Goal: Information Seeking & Learning: Learn about a topic

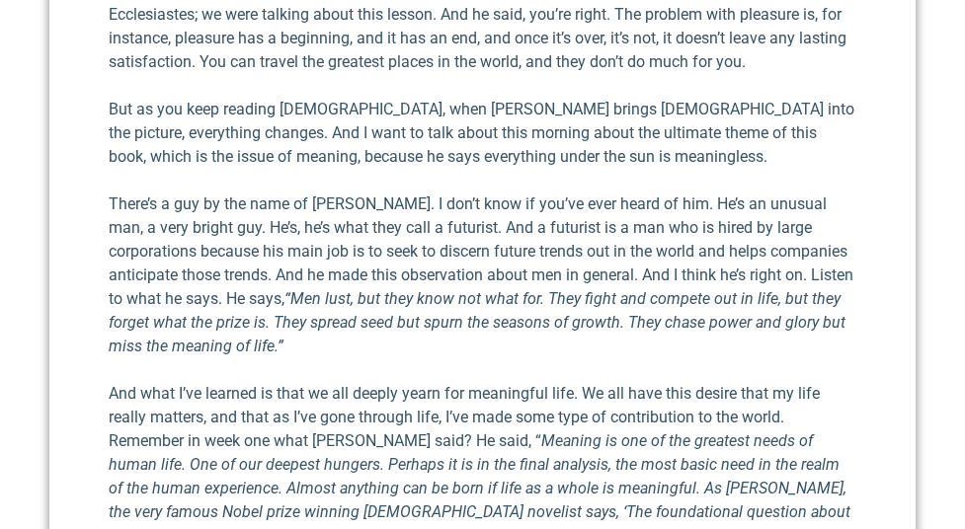
scroll to position [1071, 0]
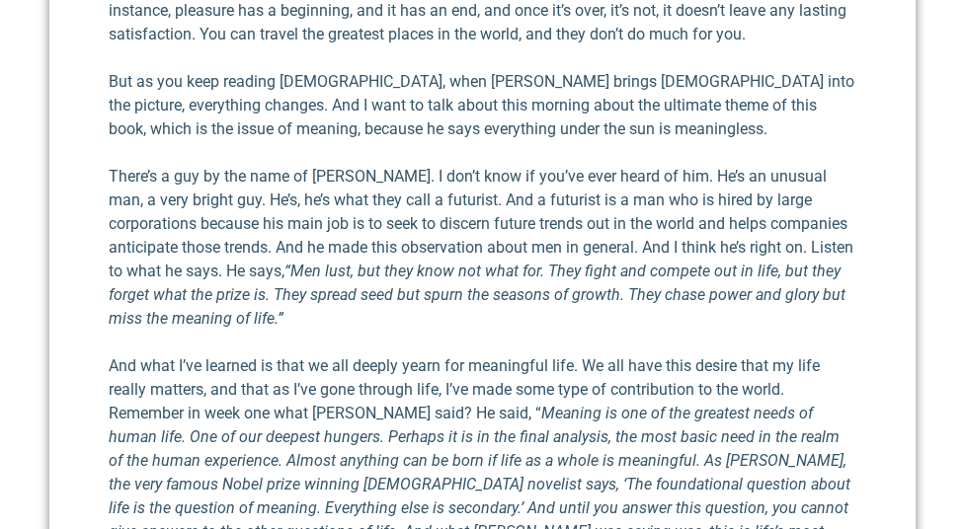
click at [347, 89] on p "But as you keep reading [DEMOGRAPHIC_DATA], when [PERSON_NAME] brings [DEMOGRAP…" at bounding box center [482, 105] width 747 height 71
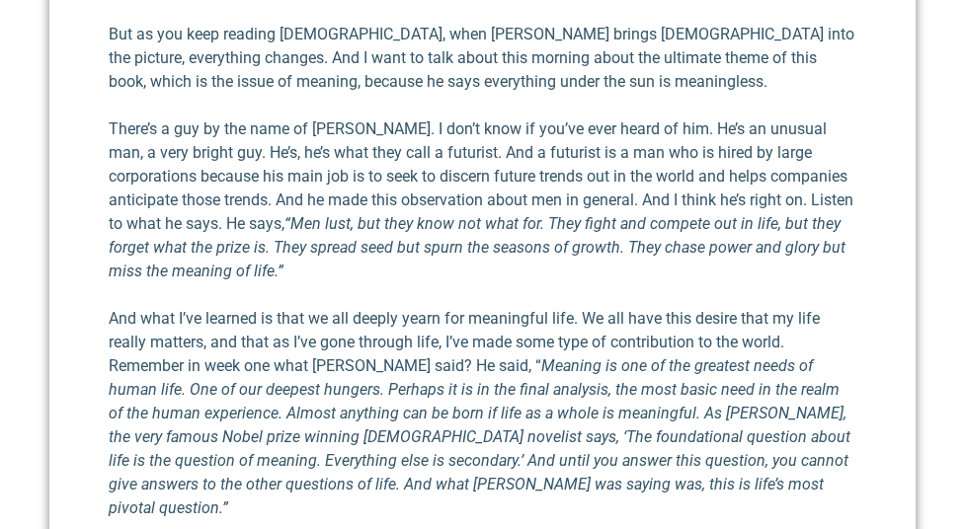
scroll to position [1130, 0]
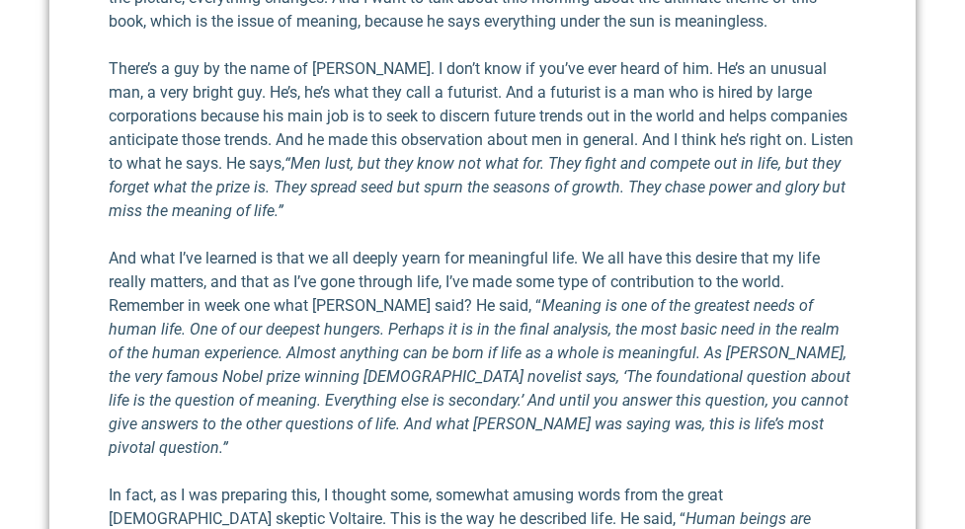
scroll to position [1195, 0]
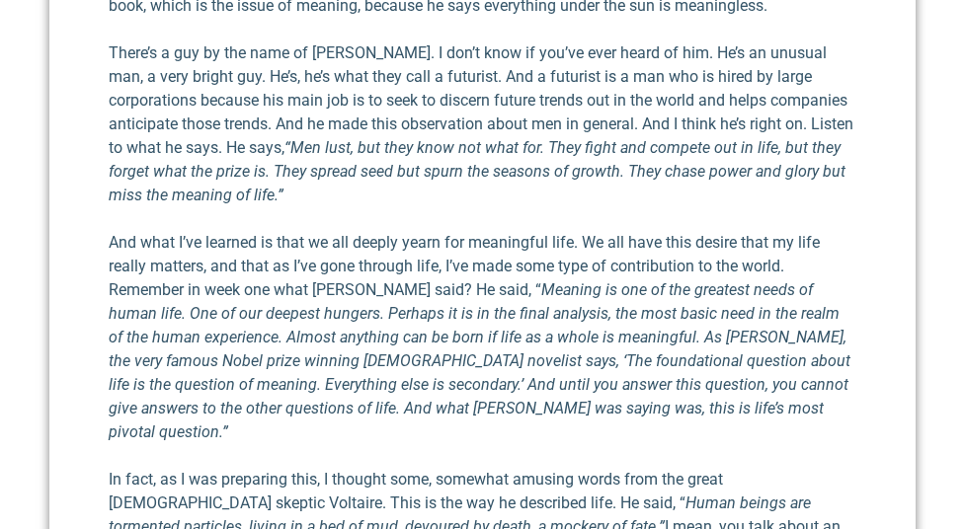
click at [247, 255] on p "And what I’ve learned is that we all deeply yearn for meaningful life. We all h…" at bounding box center [482, 337] width 747 height 213
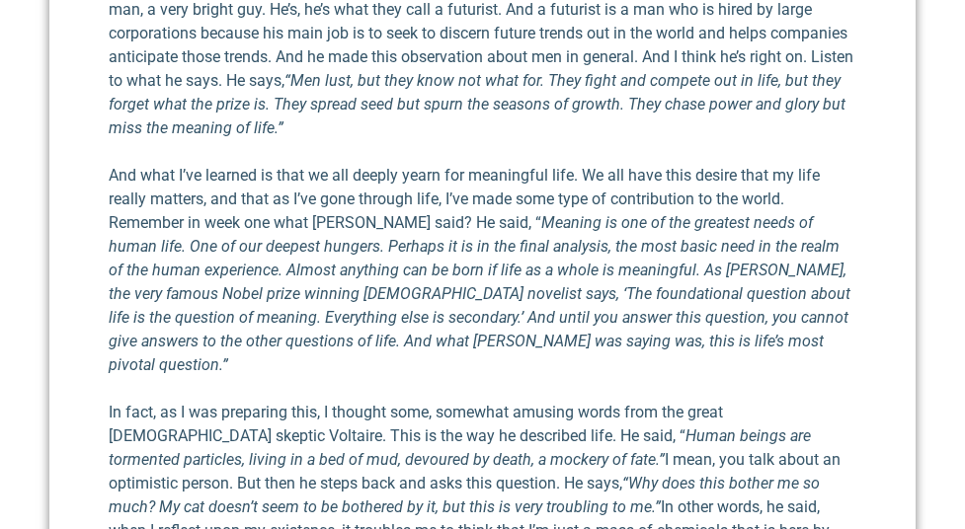
scroll to position [1257, 0]
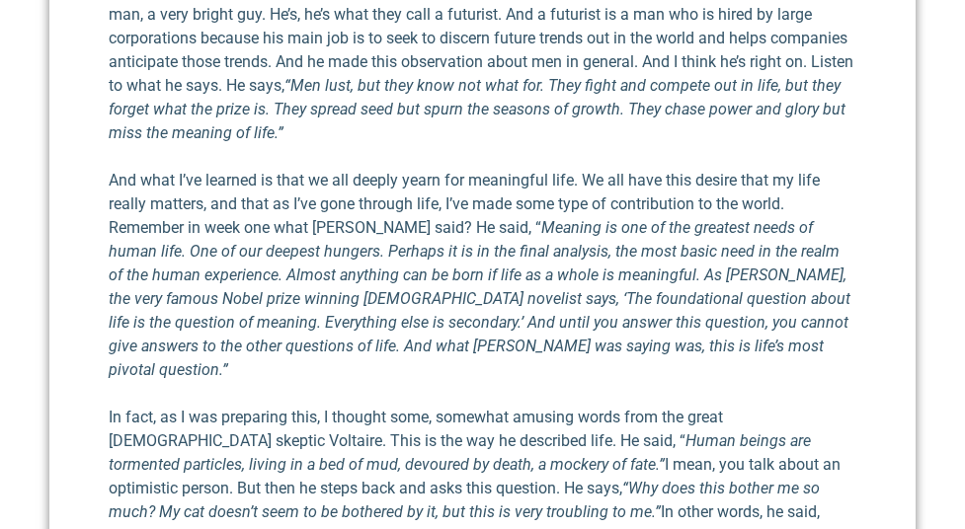
click at [378, 80] on em "“Men lust, but they know not what for. They fight and compete out in life, but …" at bounding box center [477, 109] width 737 height 66
click at [358, 76] on em "“Men lust, but they know not what for. They fight and compete out in life, but …" at bounding box center [477, 109] width 737 height 66
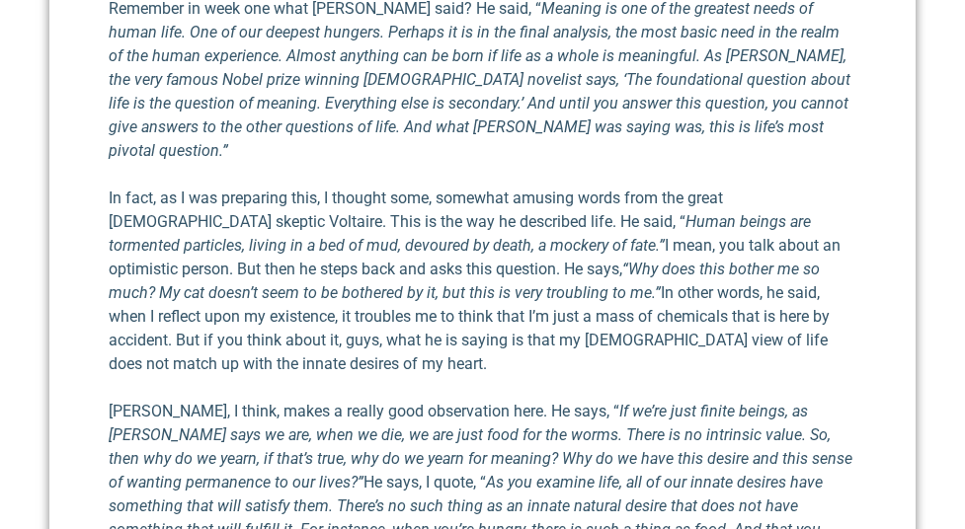
scroll to position [1487, 0]
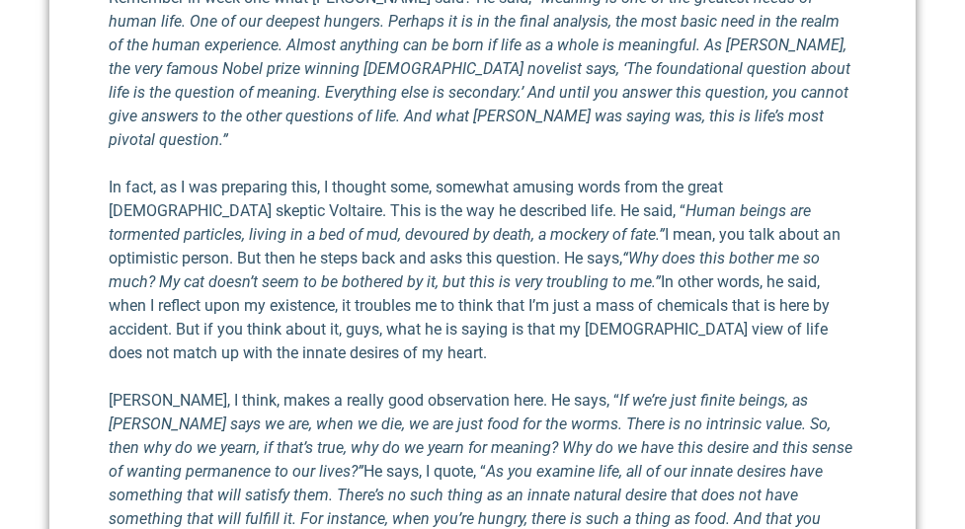
click at [296, 214] on p "In fact, as I was preparing this, I thought some, somewhat amusing words from t…" at bounding box center [482, 271] width 747 height 190
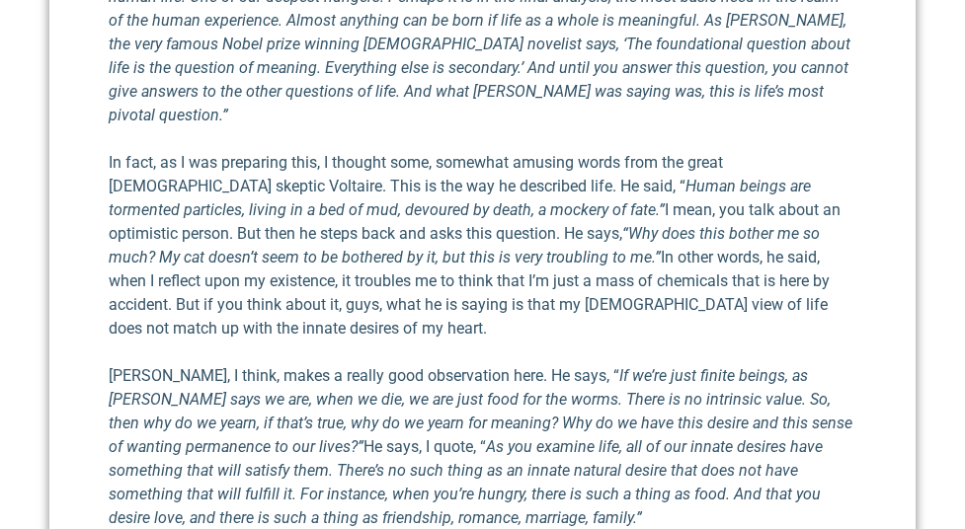
scroll to position [1511, 0]
click at [296, 249] on em "My cat doesn’t seem to be bothered by it, but this is very troubling to me.”" at bounding box center [410, 258] width 502 height 19
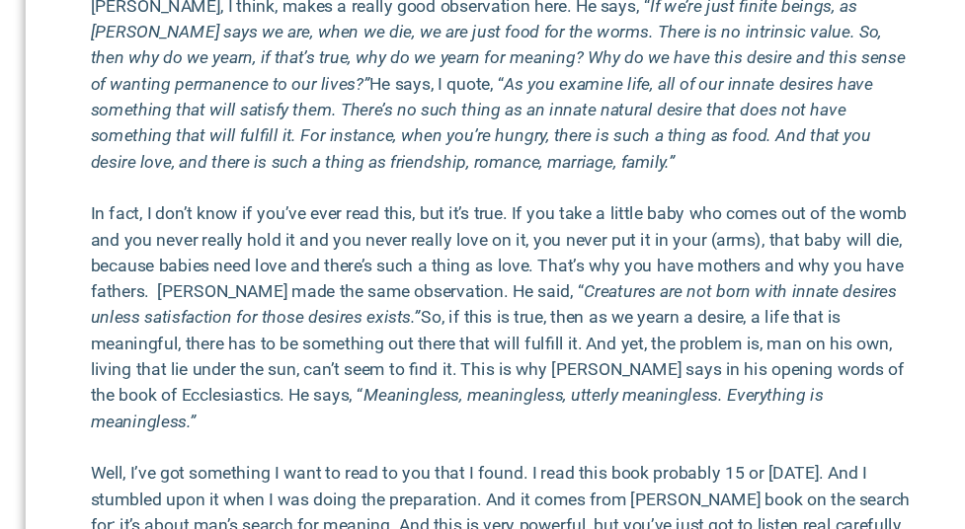
scroll to position [1869, 0]
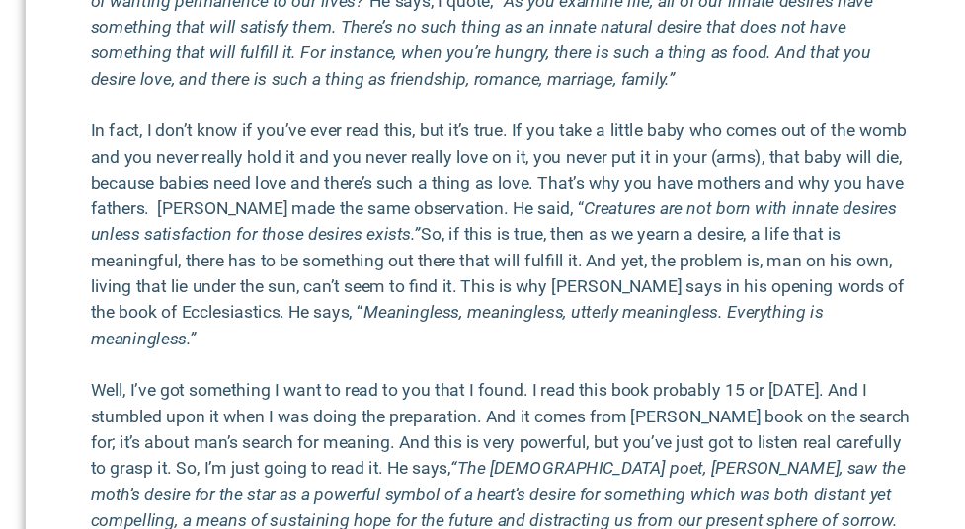
scroll to position [1924, 0]
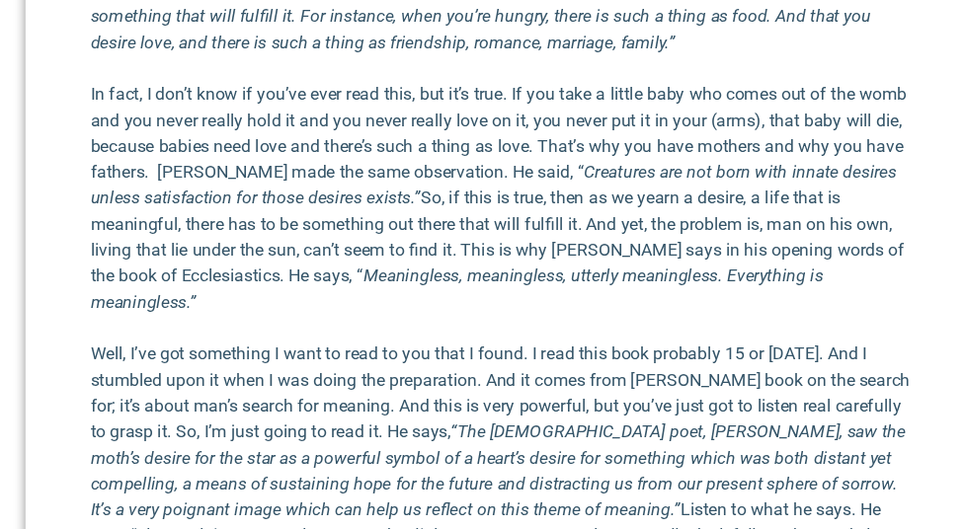
scroll to position [1953, 0]
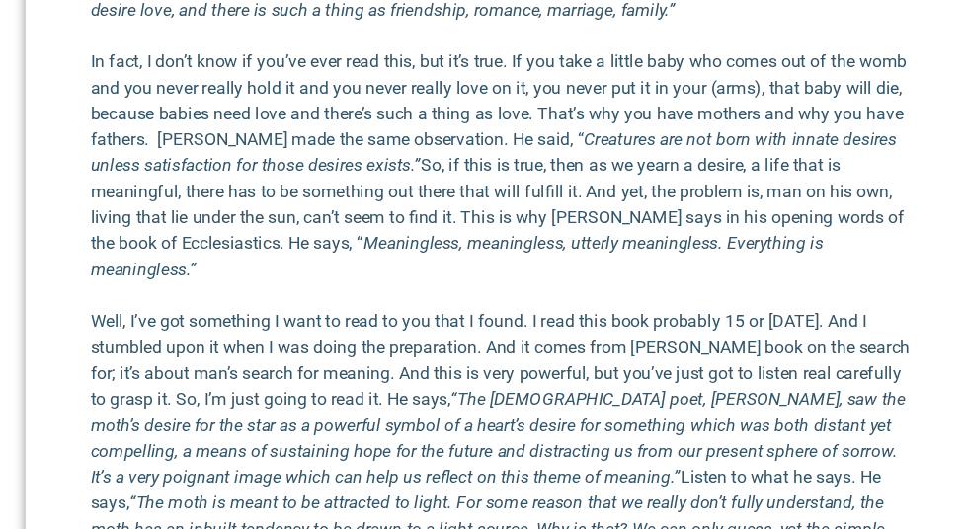
scroll to position [1975, 0]
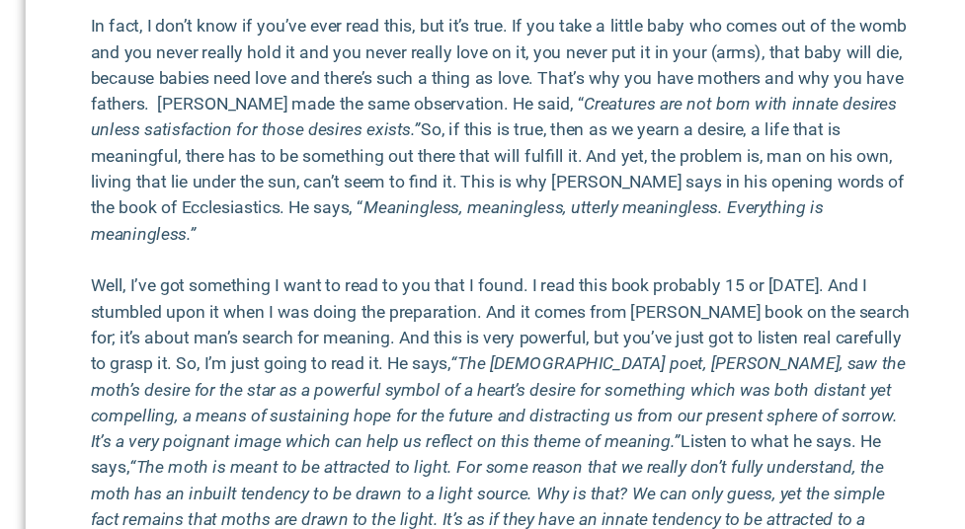
scroll to position [2010, 0]
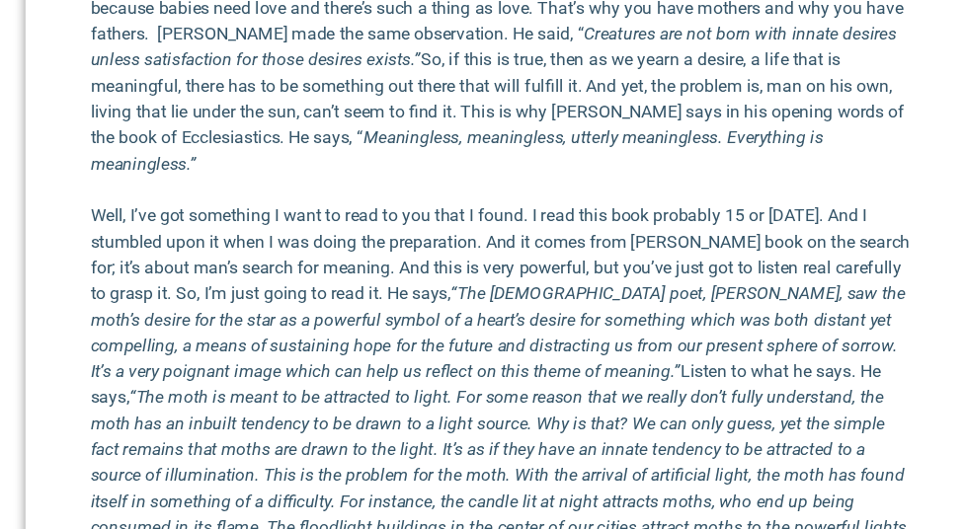
scroll to position [2091, 0]
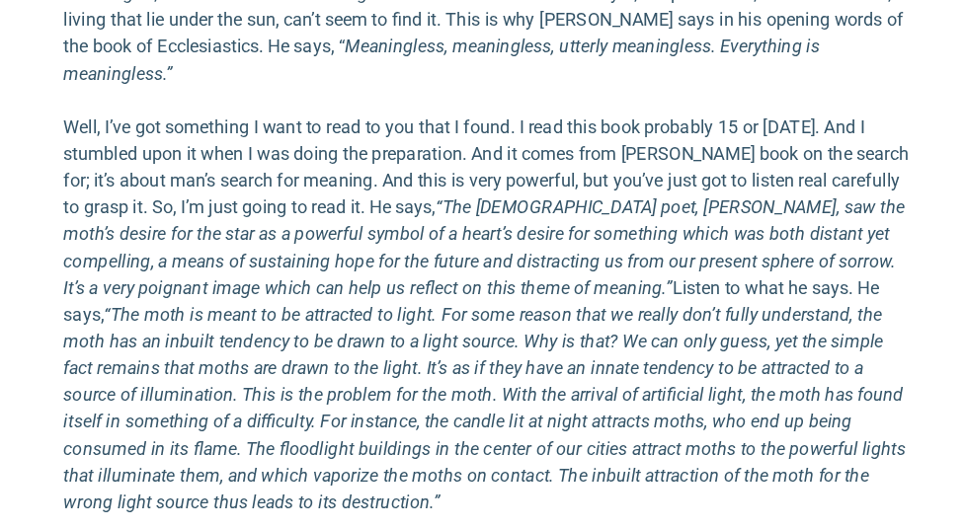
scroll to position [2151, 0]
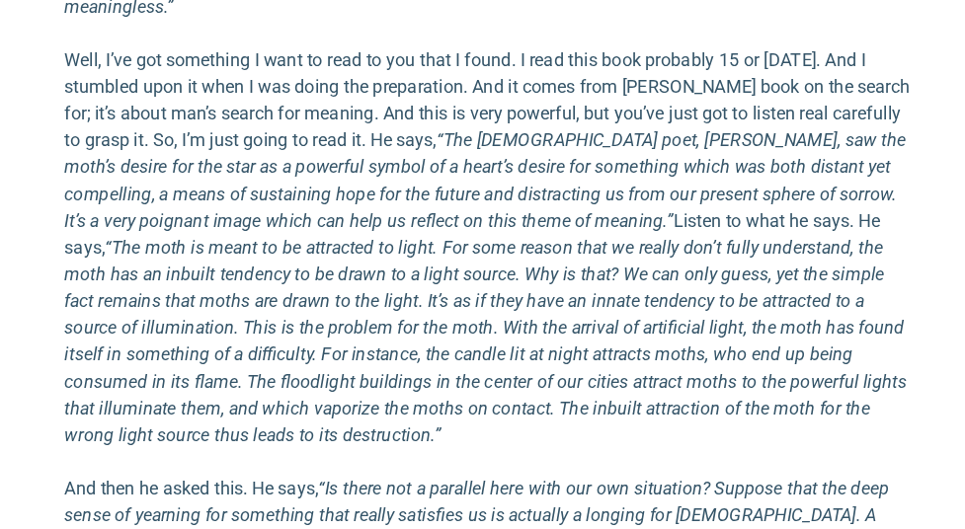
scroll to position [2201, 0]
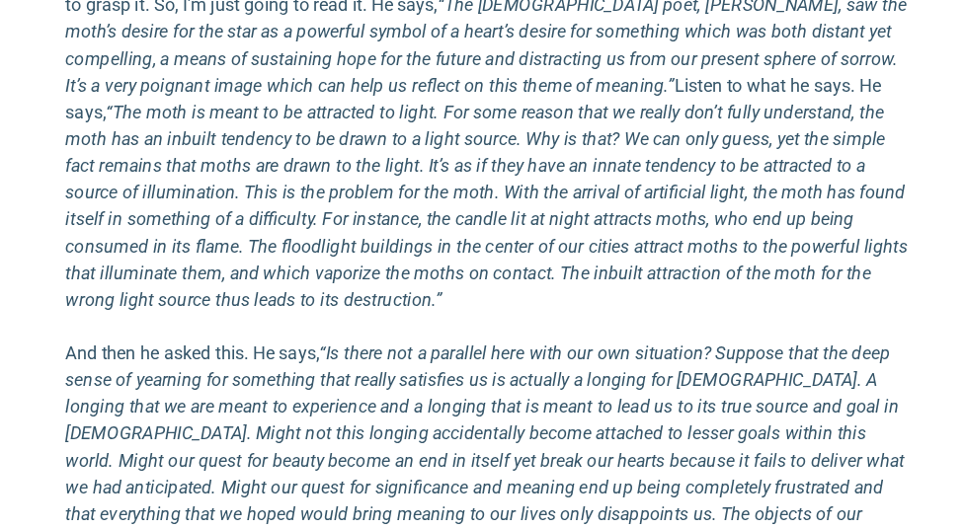
scroll to position [2320, 0]
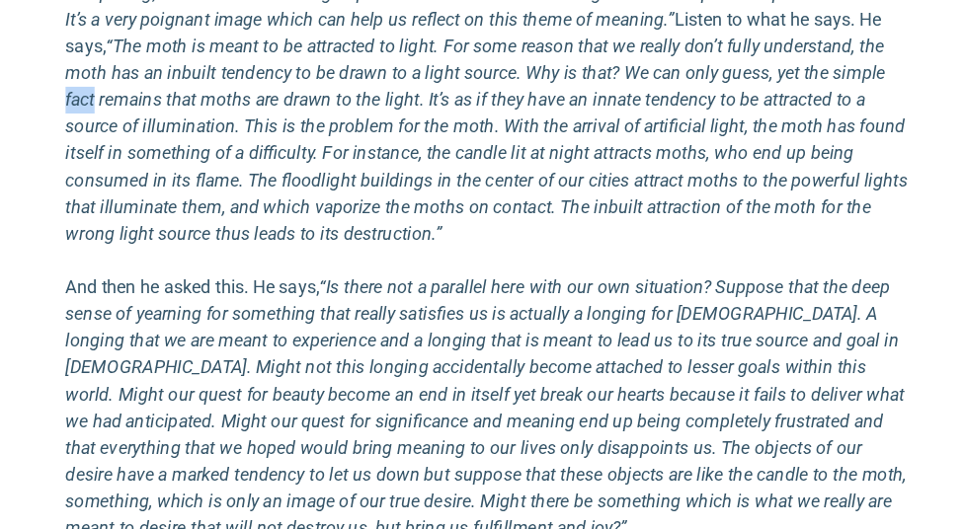
scroll to position [2390, 0]
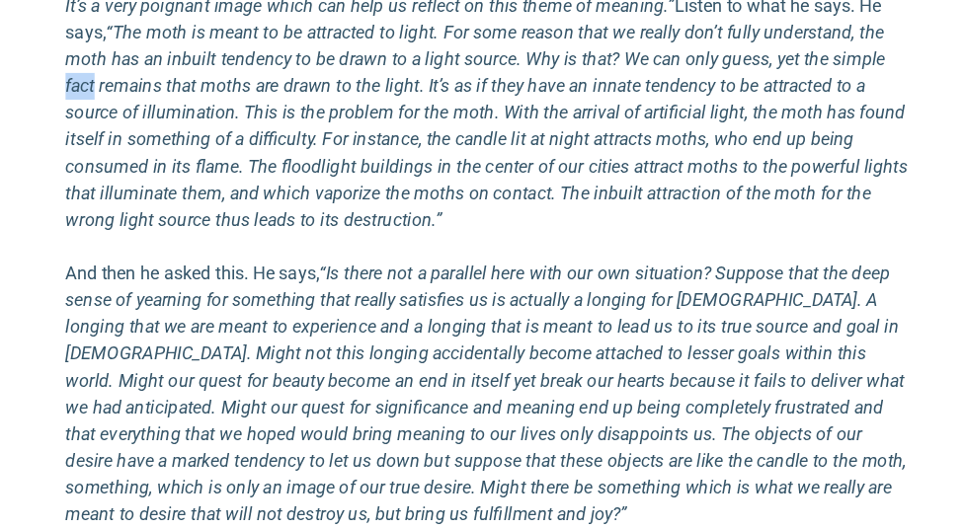
click at [200, 131] on em "“The moth is meant to be attracted to light. For some reason that we really don…" at bounding box center [481, 172] width 744 height 185
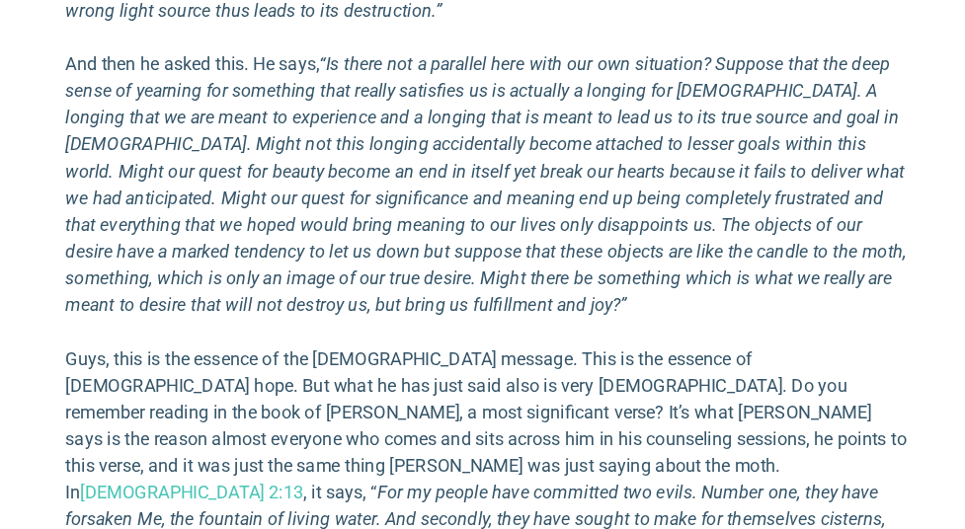
scroll to position [2607, 0]
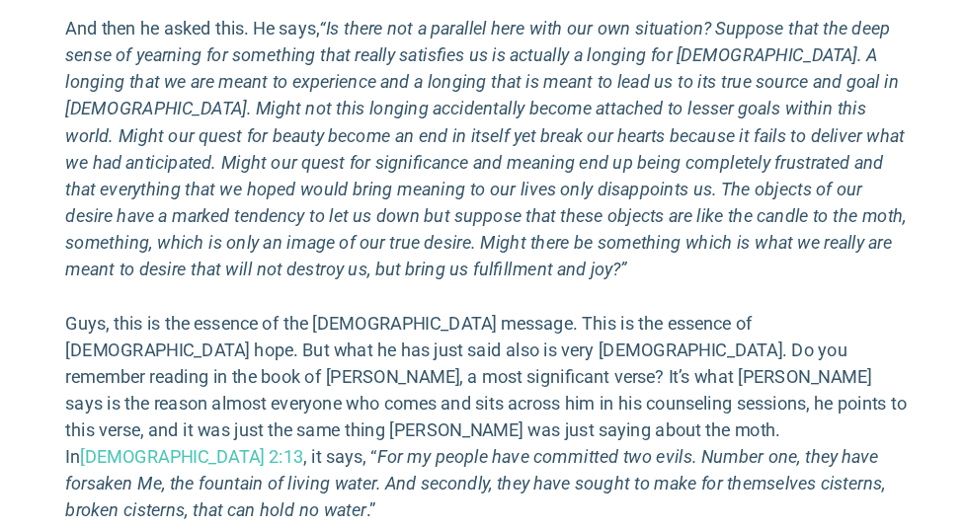
click at [240, 118] on em "“Is there not a parallel here with our own situation? Suppose that the deep sen…" at bounding box center [480, 193] width 743 height 232
click at [242, 117] on em "“Is there not a parallel here with our own situation? Suppose that the deep sen…" at bounding box center [480, 193] width 743 height 232
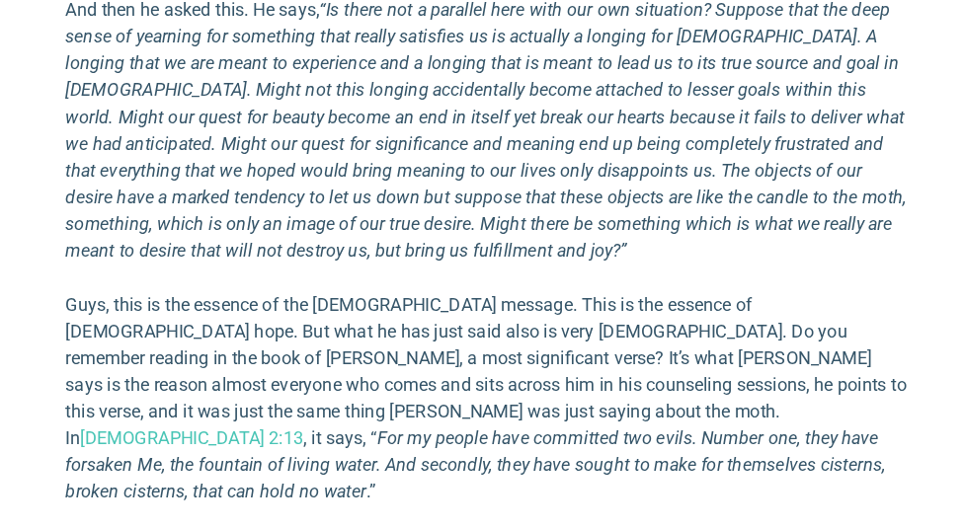
scroll to position [2624, 0]
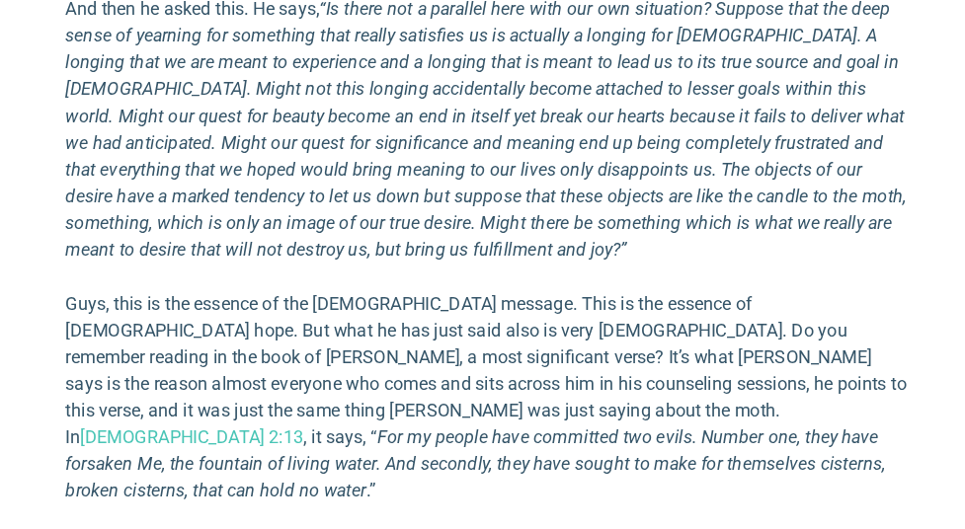
click at [252, 120] on em "“Is there not a parallel here with our own situation? Suppose that the deep sen…" at bounding box center [480, 175] width 743 height 232
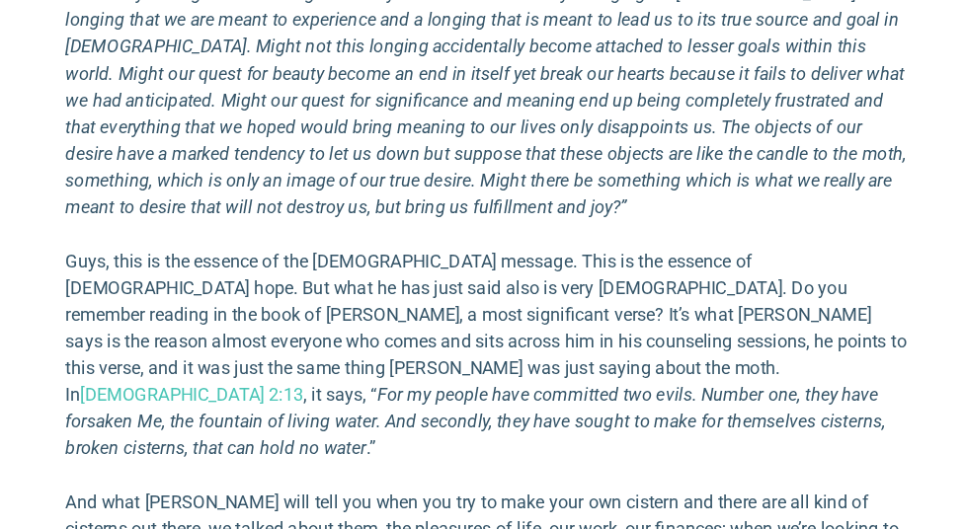
scroll to position [2667, 0]
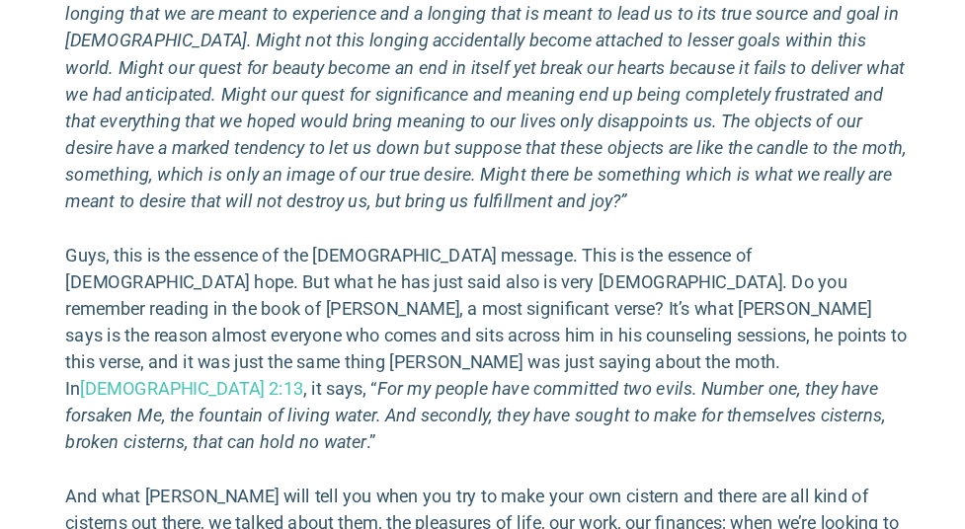
click at [355, 151] on em "“Is there not a parallel here with our own situation? Suppose that the deep sen…" at bounding box center [480, 133] width 743 height 232
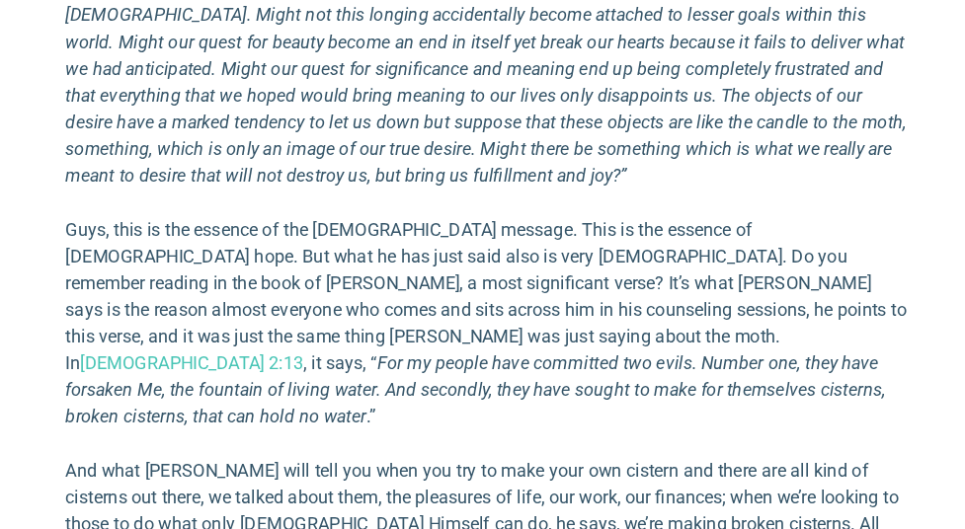
scroll to position [2690, 0]
click at [331, 137] on p "And then he asked this. He says, “Is there not a parallel here with our own sit…" at bounding box center [482, 110] width 747 height 237
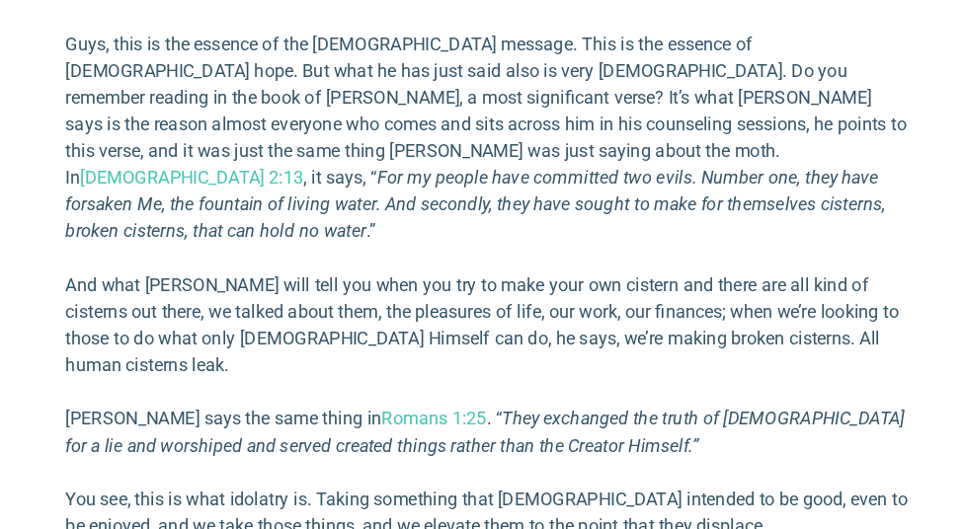
scroll to position [2896, 0]
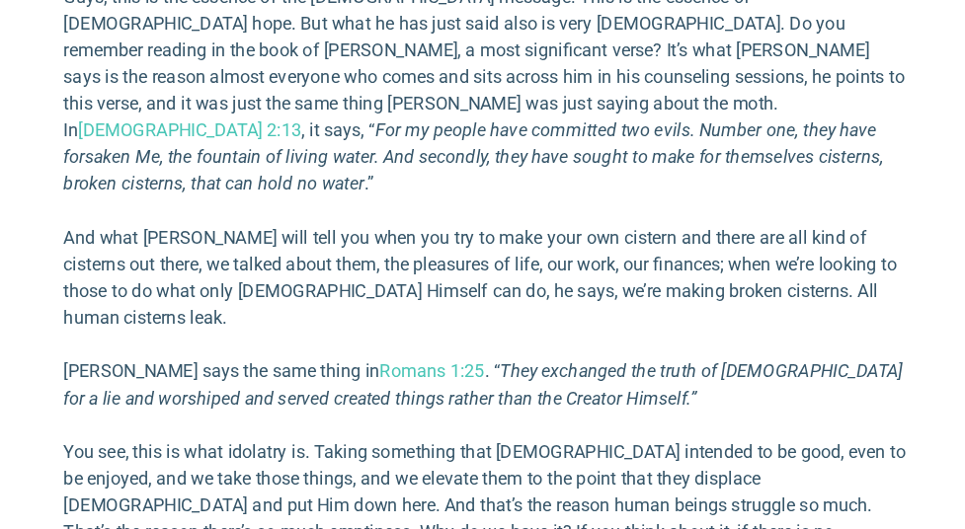
click at [342, 115] on p "Guys, this is the essence of the [DEMOGRAPHIC_DATA] message. This is the essenc…" at bounding box center [482, 141] width 747 height 190
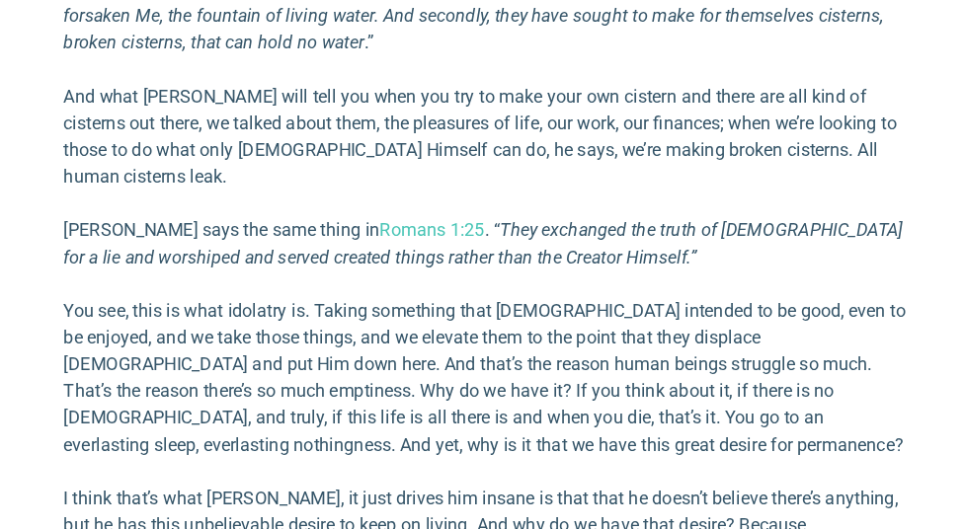
scroll to position [3043, 0]
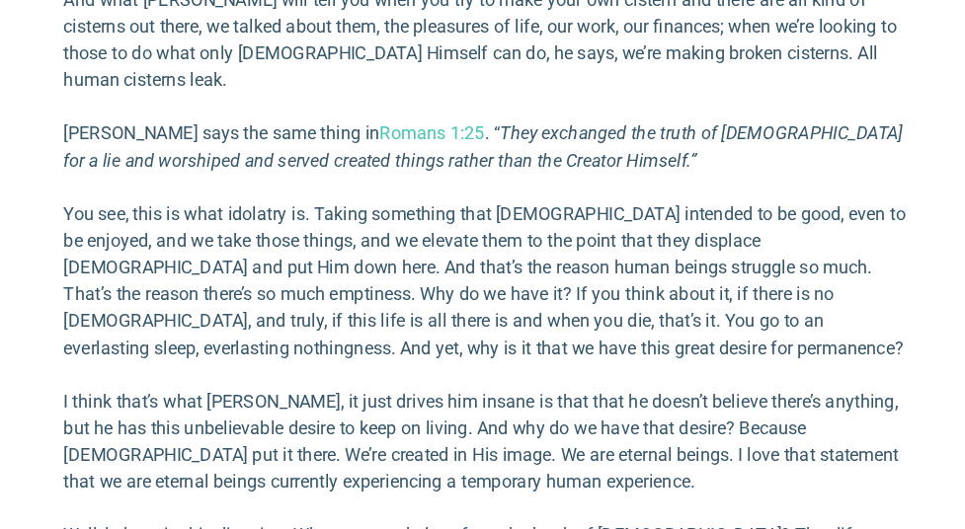
scroll to position [3108, 0]
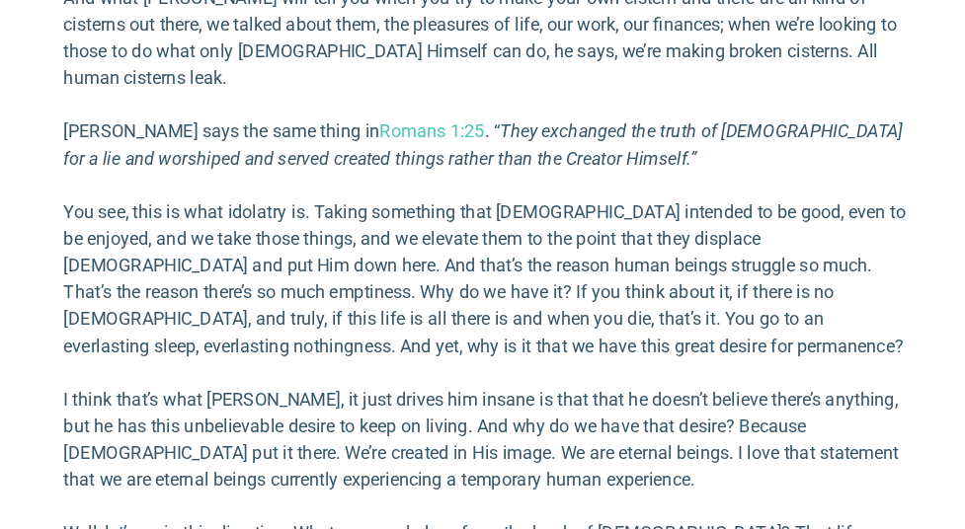
click at [431, 237] on p "You see, this is what idolatry is. Taking something that [DEMOGRAPHIC_DATA] int…" at bounding box center [482, 308] width 747 height 142
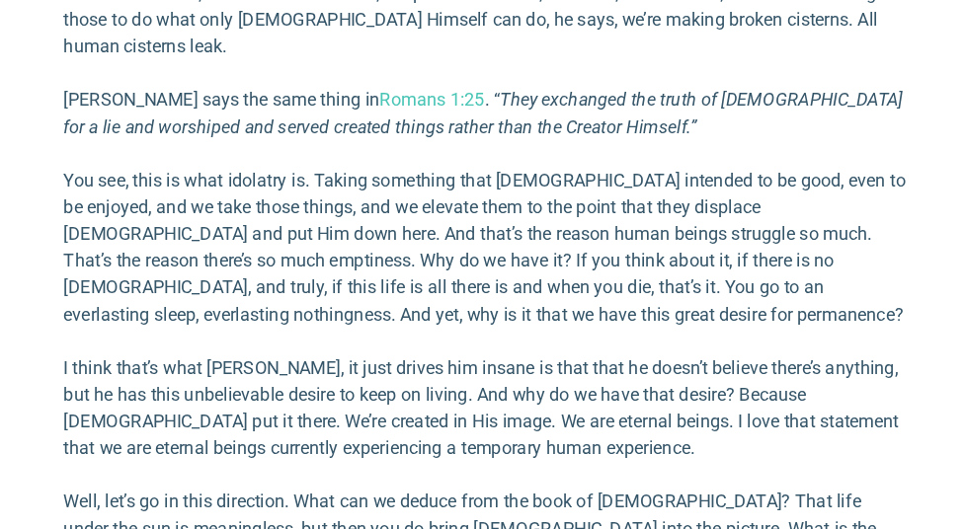
scroll to position [3138, 0]
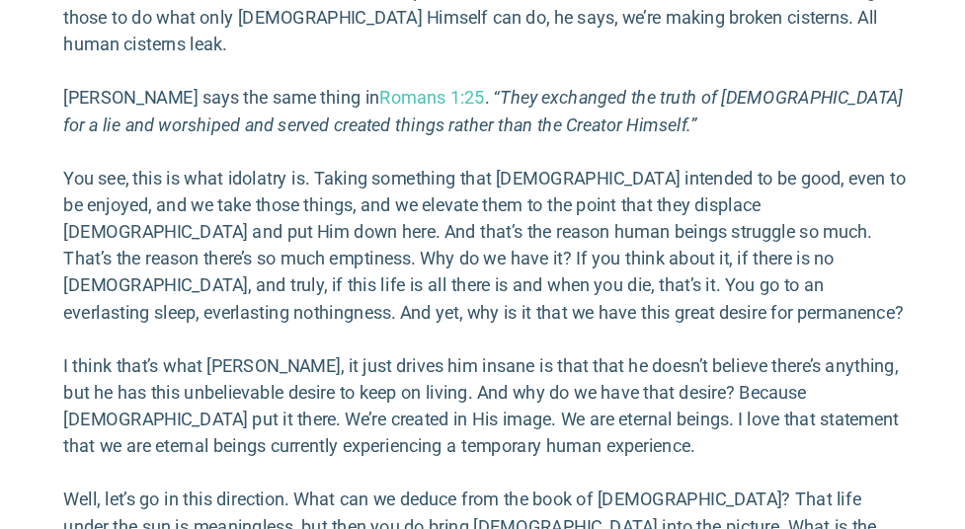
click at [413, 207] on p "You see, this is what idolatry is. Taking something that [DEMOGRAPHIC_DATA] int…" at bounding box center [482, 278] width 747 height 142
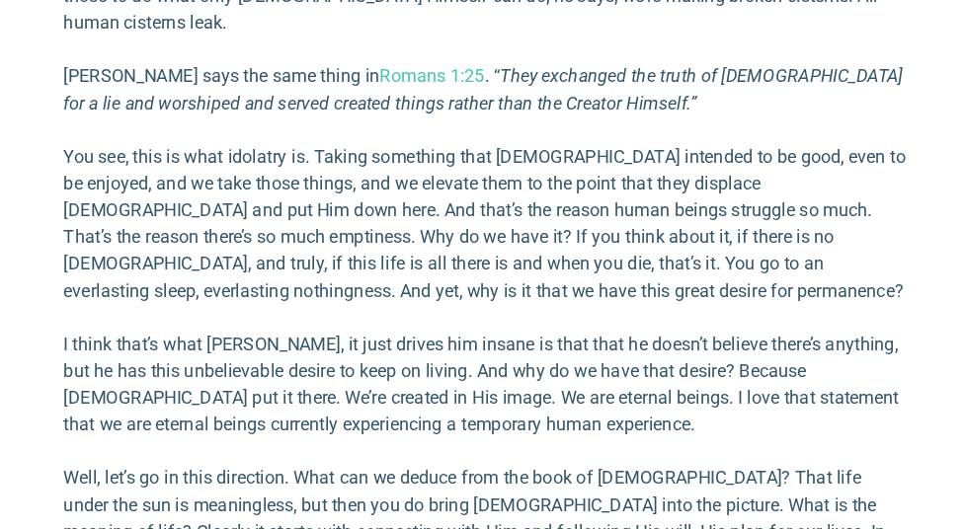
scroll to position [3161, 0]
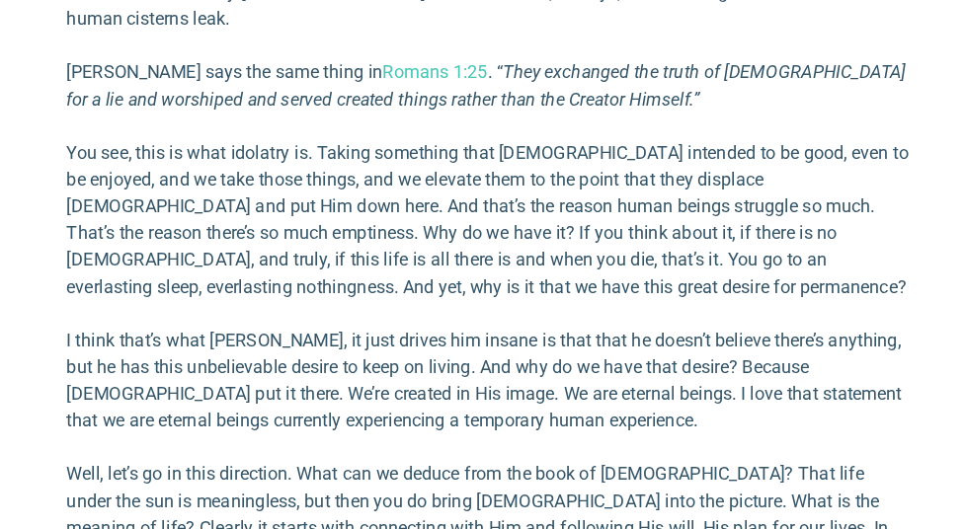
click at [410, 185] on p "You see, this is what idolatry is. Taking something that [DEMOGRAPHIC_DATA] int…" at bounding box center [482, 256] width 747 height 142
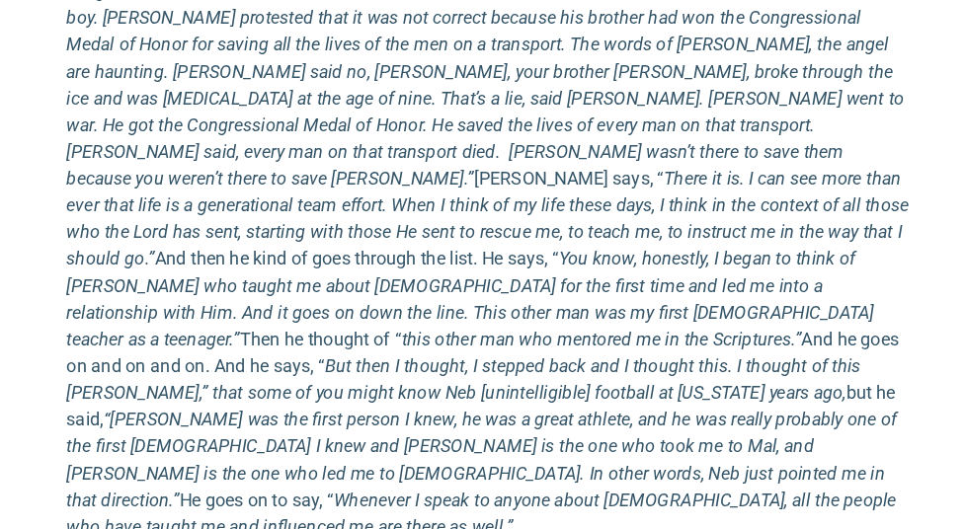
scroll to position [5637, 0]
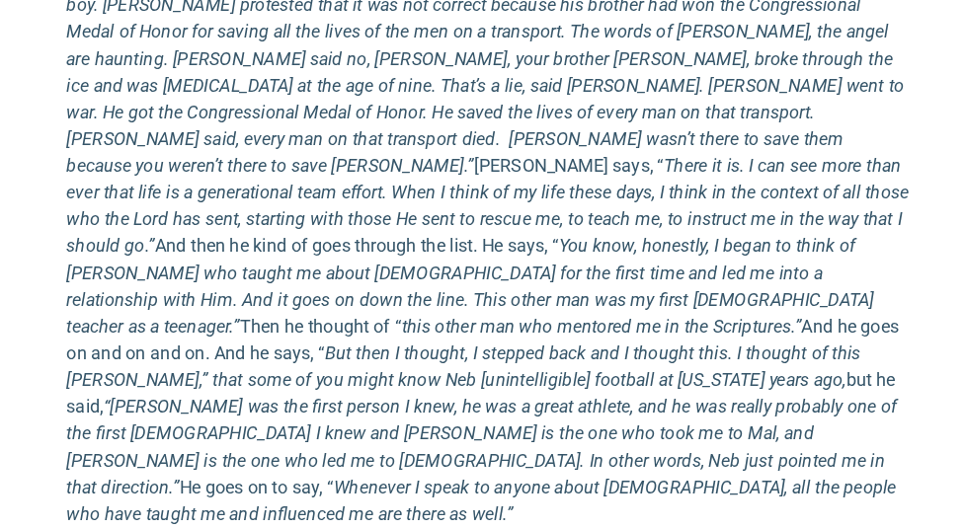
click at [422, 483] on em "Whenever I speak to anyone about [DEMOGRAPHIC_DATA], all the people who have ta…" at bounding box center [476, 504] width 734 height 42
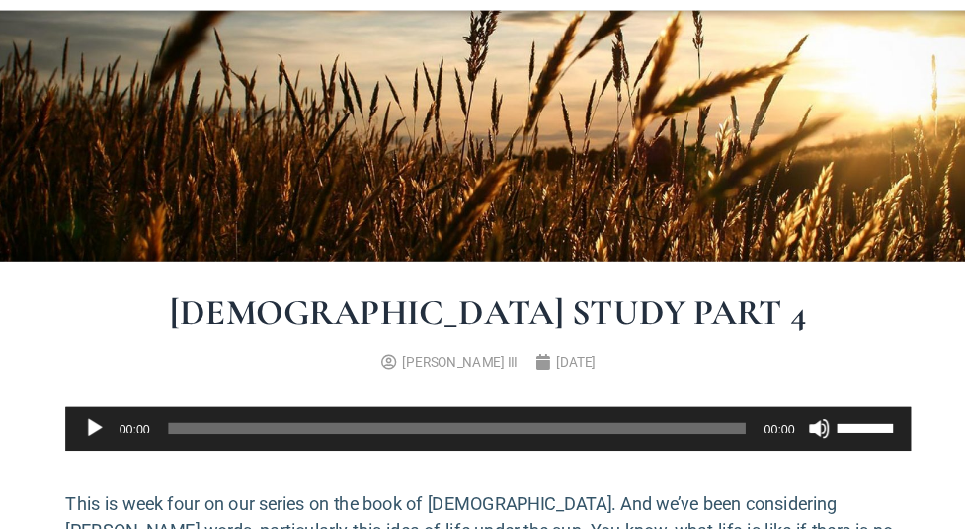
scroll to position [246, 0]
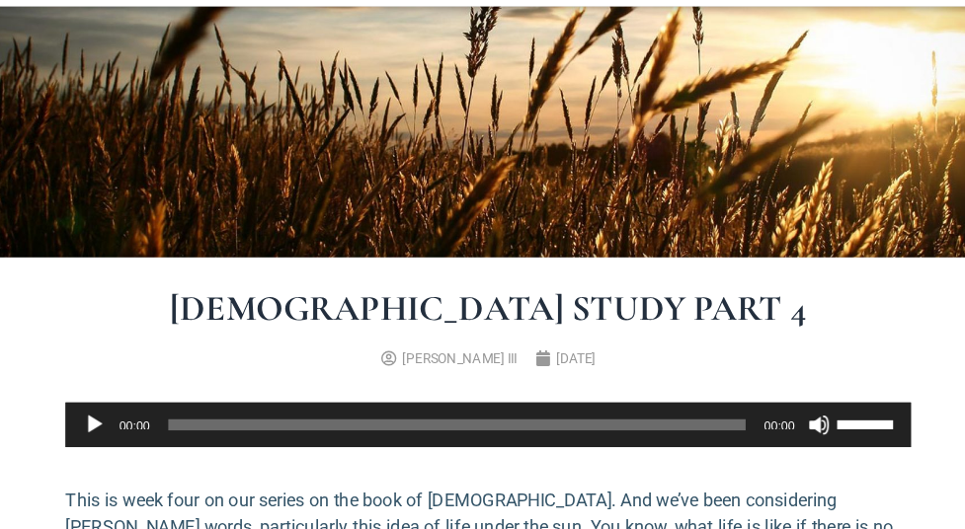
click at [197, 211] on img at bounding box center [482, 192] width 965 height 251
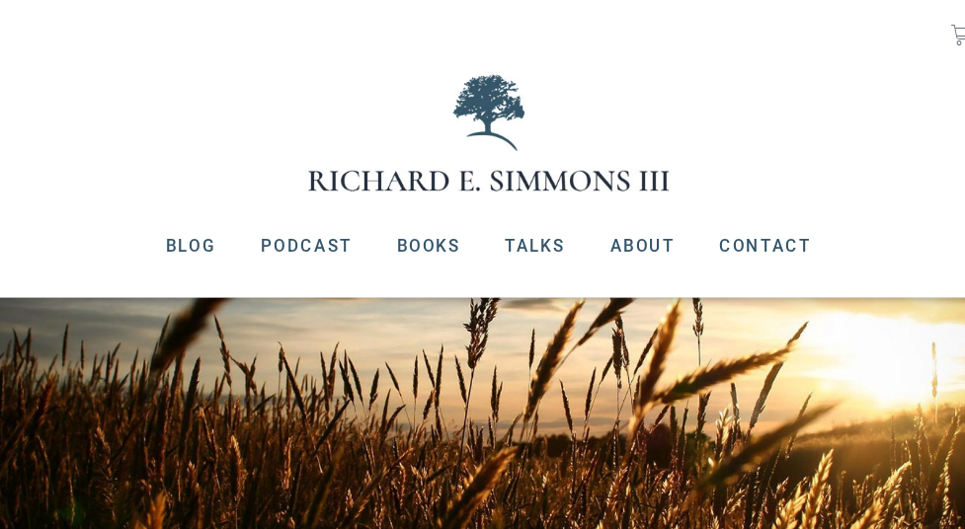
scroll to position [0, 0]
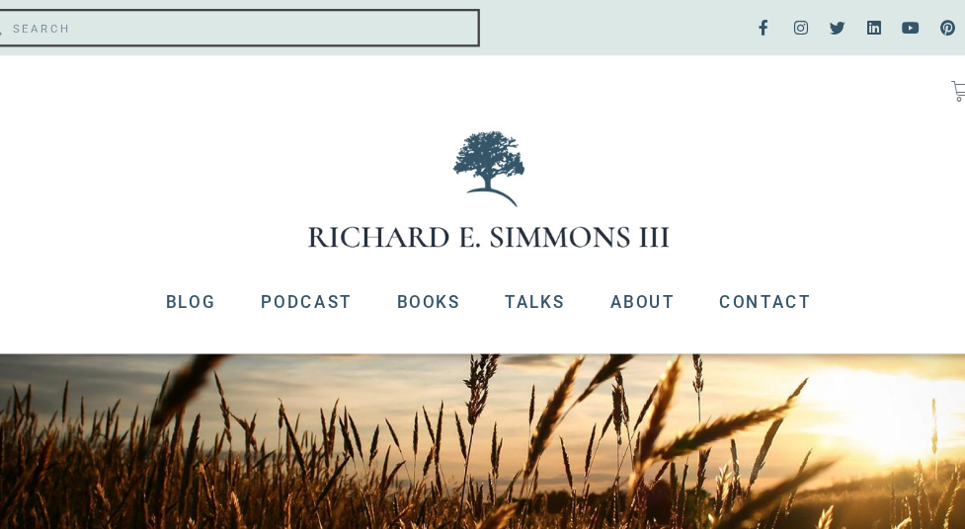
click at [94, 35] on input "Search" at bounding box center [262, 25] width 421 height 30
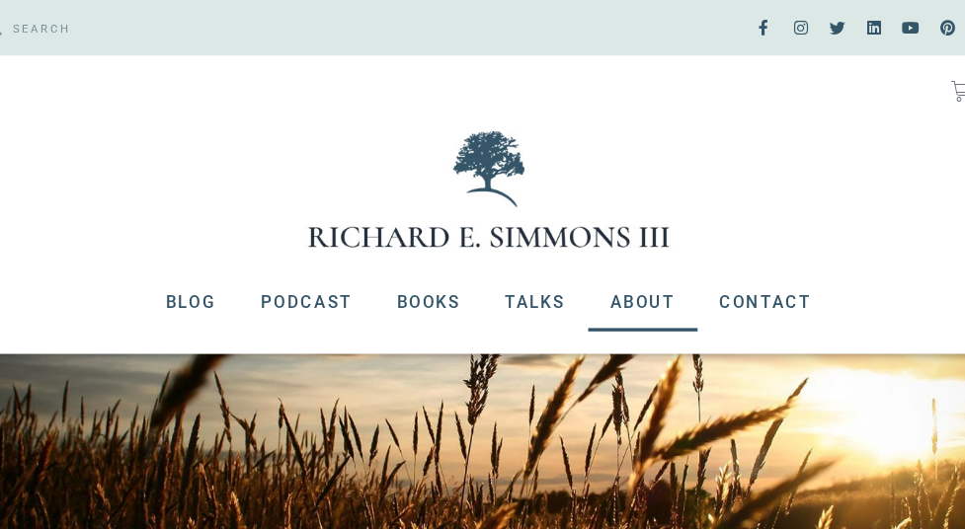
click at [605, 269] on link "About" at bounding box center [619, 267] width 97 height 51
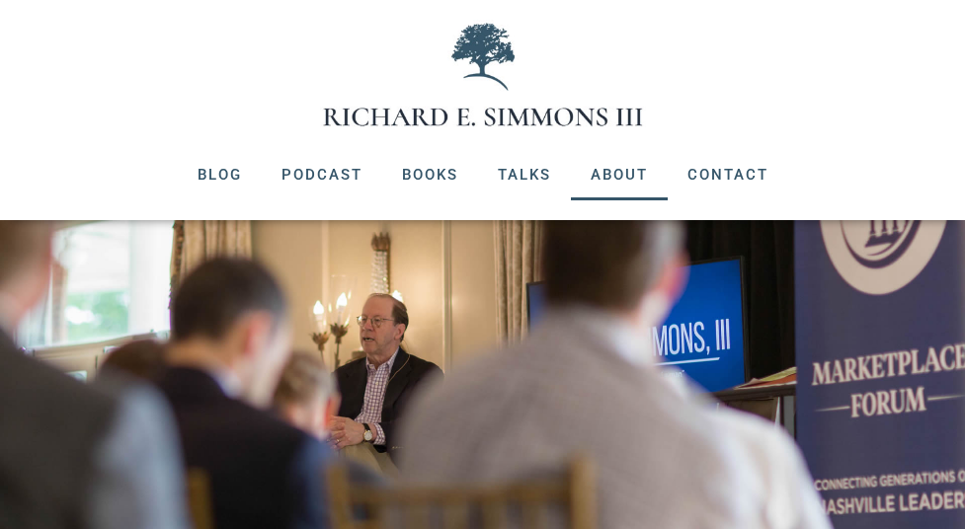
scroll to position [241, 0]
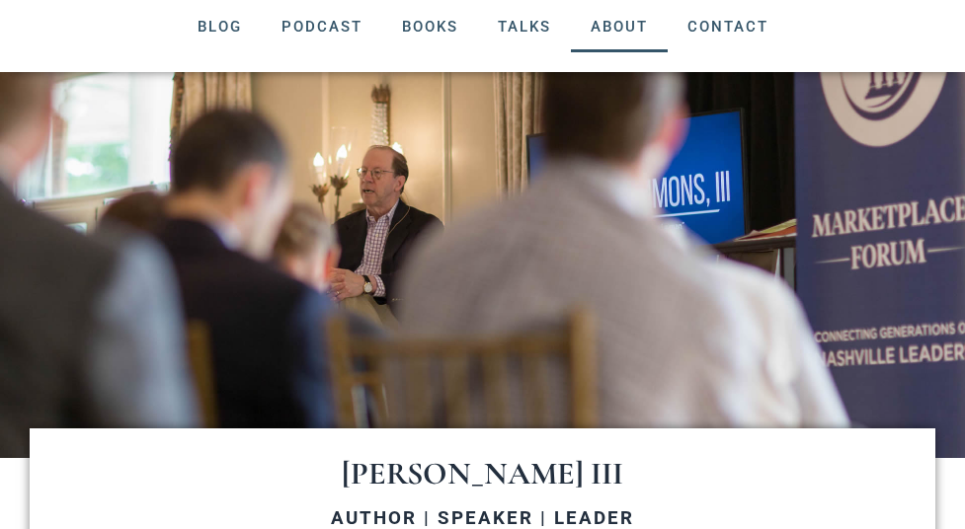
click at [144, 176] on div at bounding box center [482, 265] width 965 height 386
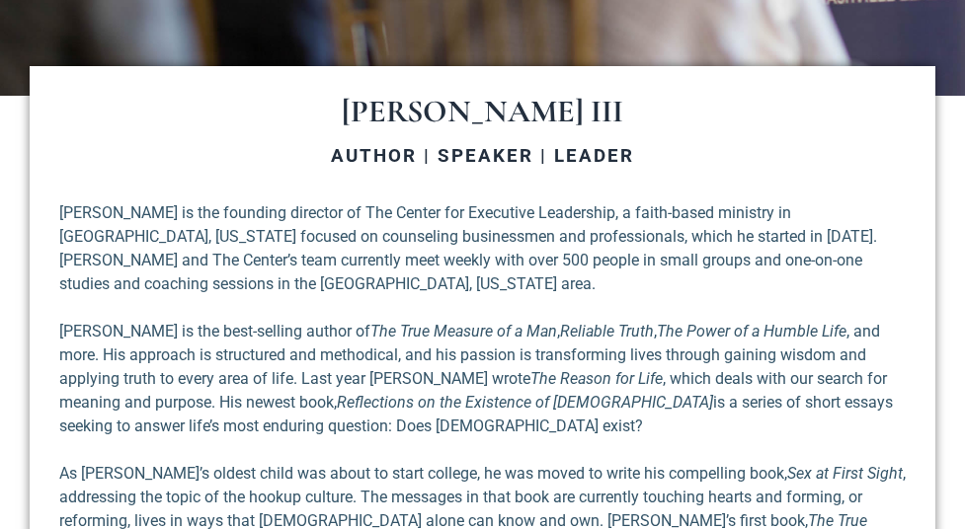
scroll to position [604, 0]
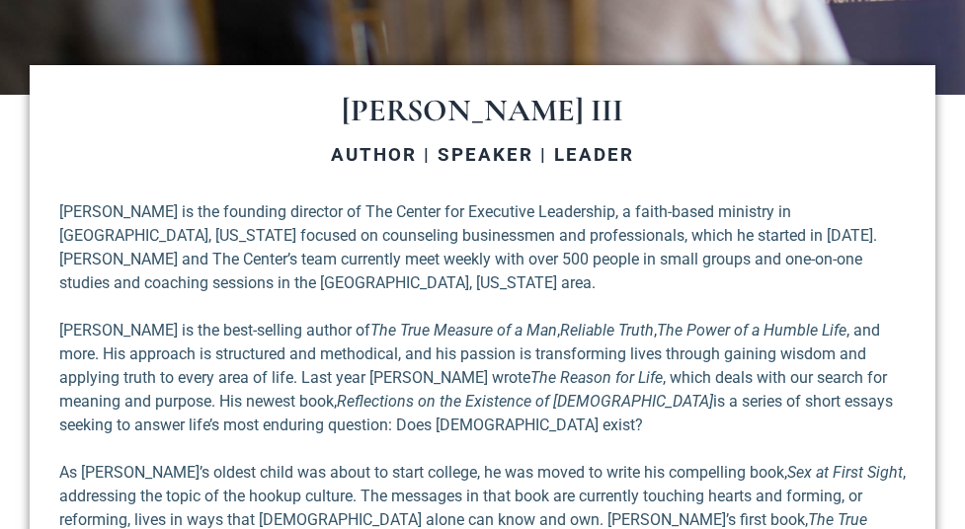
click at [216, 130] on div "RICHARD E. SIMMONS III AUTHOR | SPEAKER | LEADER Richard E. Simmons III is the …" at bounding box center [482, 479] width 905 height 828
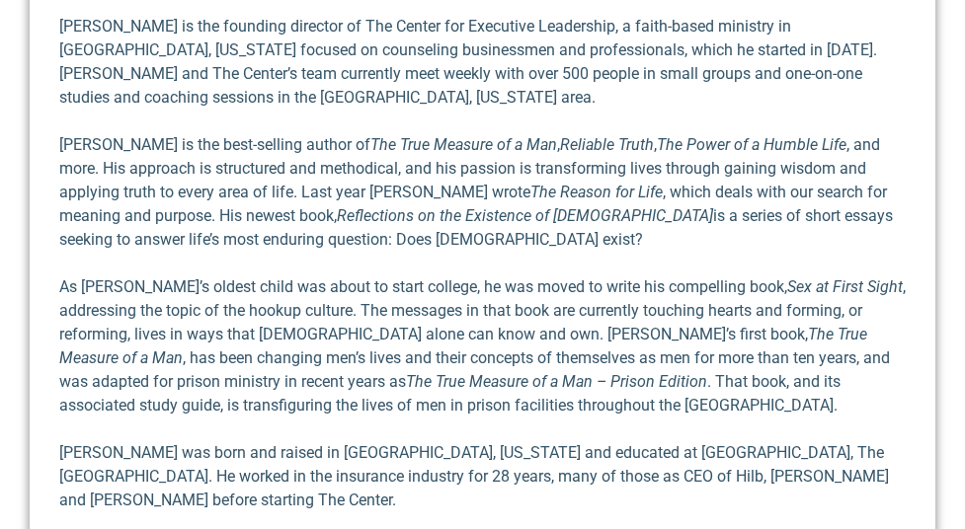
scroll to position [847, 0]
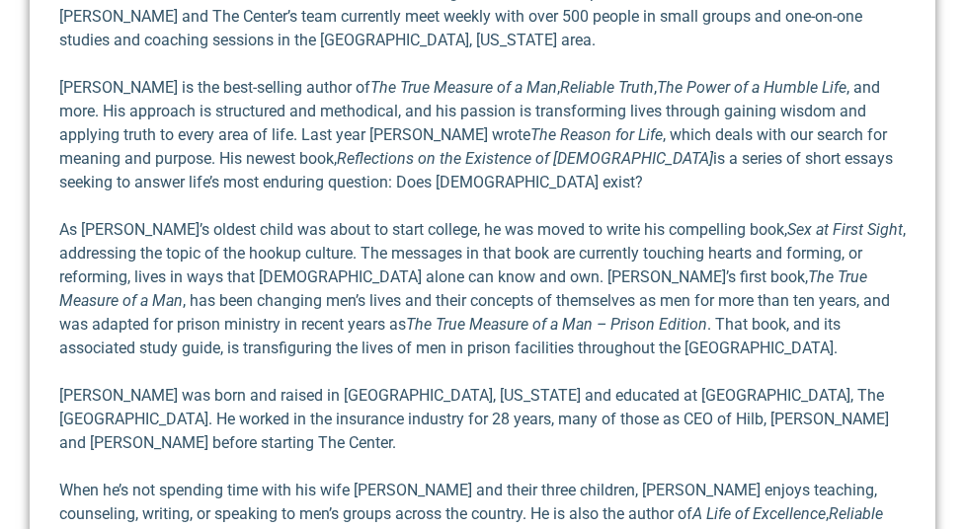
click at [270, 108] on p "Richard is the best-selling author of The True Measure of a Man , Reliable Trut…" at bounding box center [482, 135] width 846 height 118
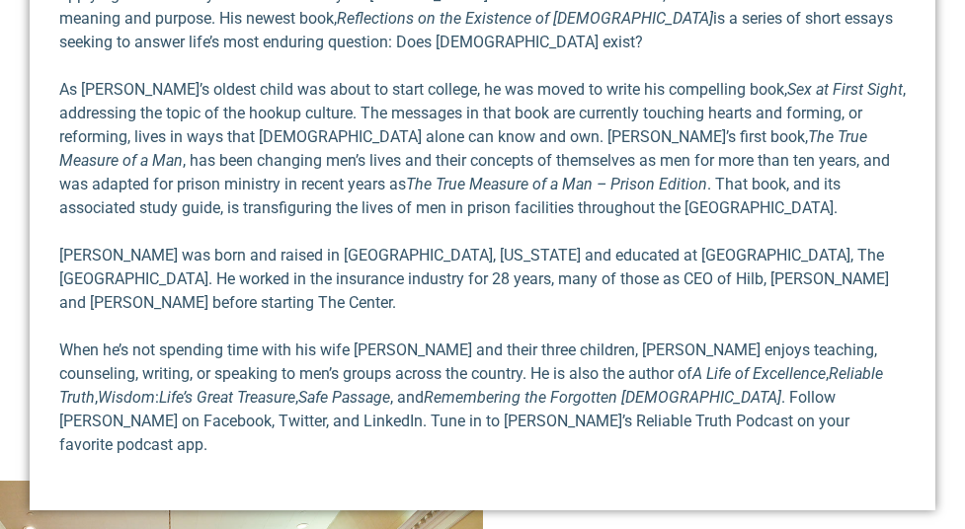
scroll to position [1035, 0]
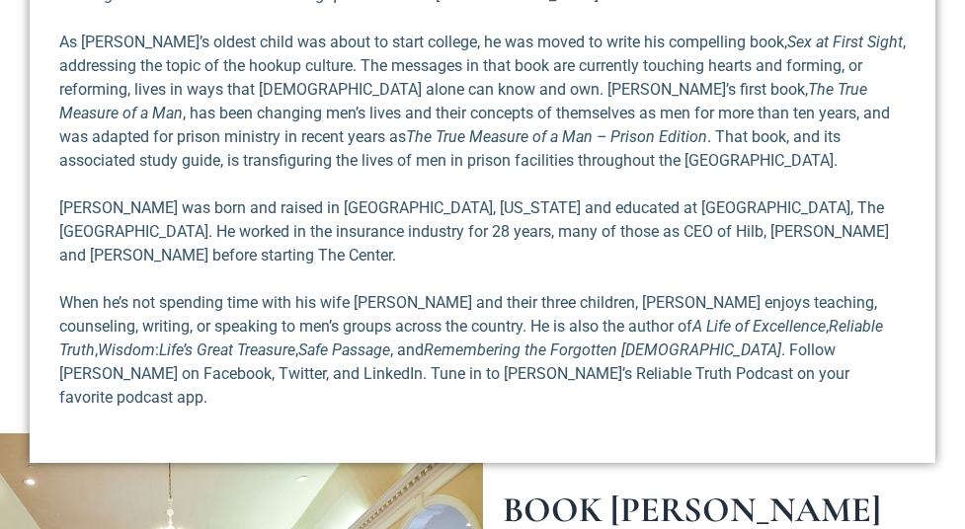
click at [275, 89] on p "As Richard’s oldest child was about to start college, he was moved to write his…" at bounding box center [482, 102] width 846 height 142
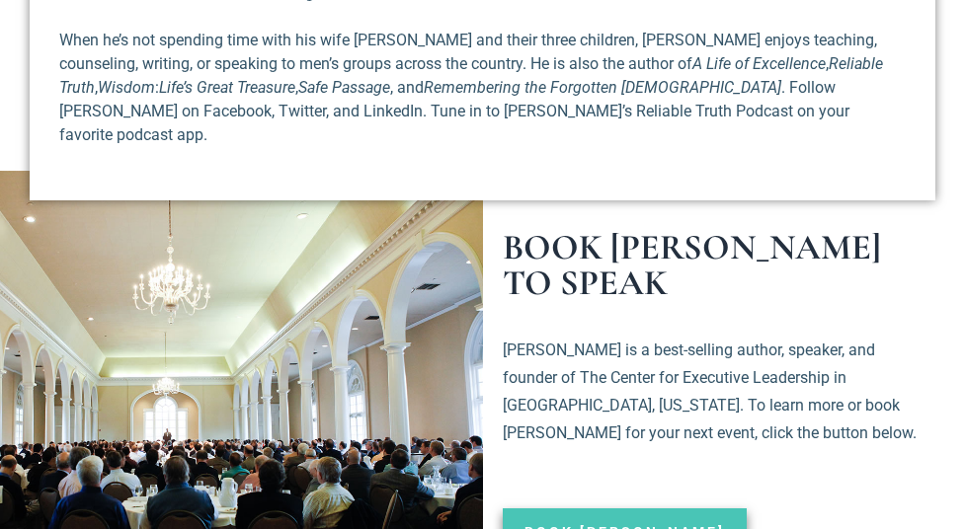
scroll to position [0, 0]
